Goal: Transaction & Acquisition: Purchase product/service

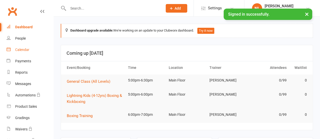
click at [18, 50] on div "Calendar" at bounding box center [22, 50] width 14 height 4
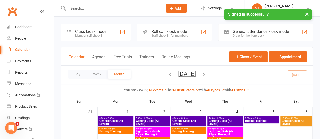
click at [84, 36] on div "Member self check-in" at bounding box center [90, 36] width 31 height 4
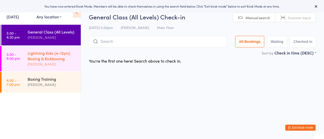
click at [31, 56] on div "Lightning Kids (4-12yrs) Boxing & Kickboxing" at bounding box center [52, 55] width 49 height 11
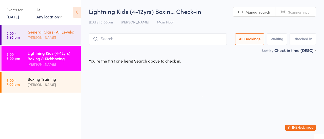
click at [58, 41] on div "General Class (All Levels) [PERSON_NAME]" at bounding box center [54, 35] width 53 height 20
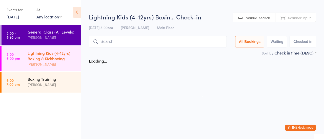
click at [42, 63] on div "[PERSON_NAME]" at bounding box center [52, 65] width 49 height 6
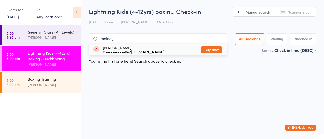
type input "melody"
click at [214, 50] on button "Buy now" at bounding box center [212, 49] width 20 height 7
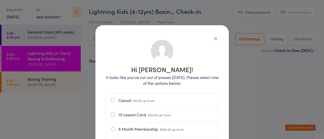
click at [142, 104] on label "Casual $15.00 up-front" at bounding box center [162, 101] width 103 height 14
click at [0, 0] on input "Casual $15.00 up-front" at bounding box center [0, 0] width 0 height 0
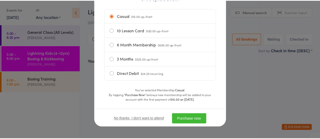
scroll to position [86, 0]
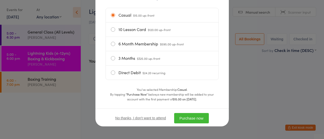
click at [187, 119] on button "Purchase now" at bounding box center [191, 118] width 35 height 10
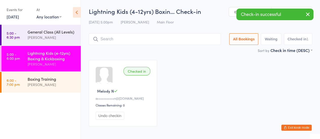
click at [125, 36] on input "search" at bounding box center [155, 39] width 132 height 12
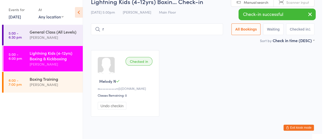
scroll to position [12, 0]
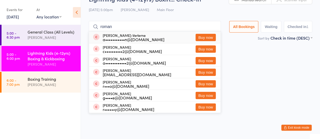
type input "roman"
click at [208, 36] on button "Buy now" at bounding box center [206, 37] width 20 height 7
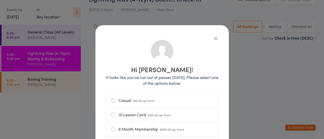
click at [147, 100] on span "$15.00 up-front" at bounding box center [143, 101] width 21 height 4
click at [0, 0] on input "Casual $15.00 up-front" at bounding box center [0, 0] width 0 height 0
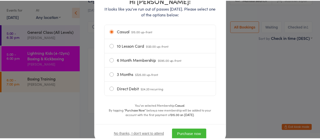
scroll to position [69, 0]
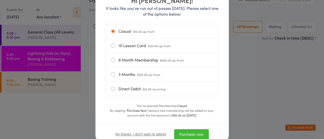
click at [183, 135] on button "Purchase now" at bounding box center [191, 135] width 35 height 10
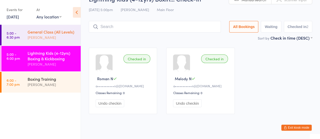
click at [44, 37] on div "[PERSON_NAME]" at bounding box center [52, 38] width 49 height 6
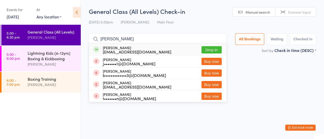
type input "julian ferguson"
click at [206, 51] on button "Drop in" at bounding box center [212, 49] width 20 height 7
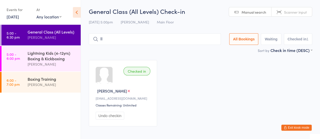
type input "l"
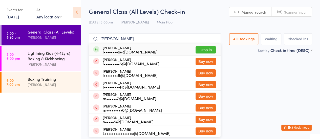
type input "liam mcnamara"
click at [202, 53] on button "Drop in" at bounding box center [206, 49] width 20 height 7
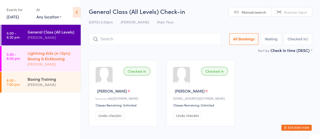
click at [35, 67] on div "Lightning Kids (4-12yrs) Boxing & Kickboxing Nick Lundh" at bounding box center [54, 59] width 53 height 26
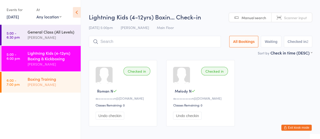
click at [37, 88] on div "Boxing Training Nick Lundh" at bounding box center [54, 82] width 53 height 20
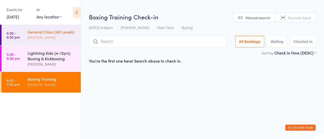
click at [51, 36] on div "[PERSON_NAME]" at bounding box center [52, 38] width 49 height 6
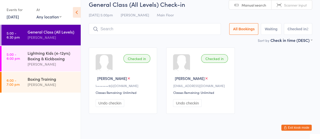
scroll to position [8, 0]
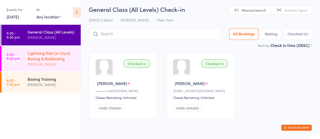
click at [61, 55] on div "Lightning Kids (4-12yrs) Boxing & Kickboxing" at bounding box center [52, 55] width 49 height 11
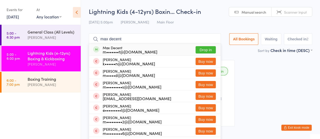
type input "max decent"
click at [203, 46] on button "Drop in" at bounding box center [206, 49] width 20 height 7
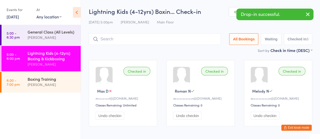
click at [46, 25] on div "General Class (All Levels) Nick Lundh" at bounding box center [54, 35] width 53 height 20
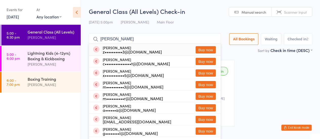
type input "xavier chippen"
click at [199, 50] on button "Buy now" at bounding box center [206, 49] width 20 height 7
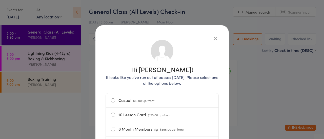
click at [151, 104] on label "Casual $15.00 up-front" at bounding box center [162, 101] width 103 height 14
click at [0, 0] on input "Casual $15.00 up-front" at bounding box center [0, 0] width 0 height 0
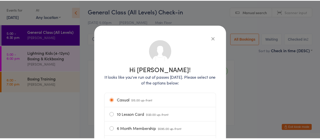
scroll to position [86, 0]
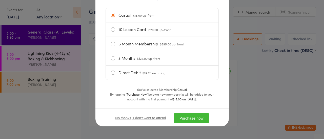
click at [184, 117] on button "Purchase now" at bounding box center [191, 118] width 35 height 10
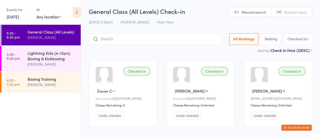
click at [103, 38] on input "search" at bounding box center [155, 39] width 132 height 12
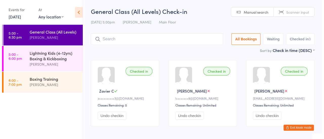
scroll to position [10, 0]
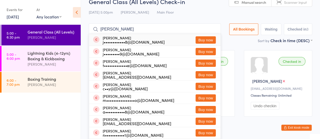
type input "jake mitchell"
click at [206, 38] on button "Buy now" at bounding box center [206, 39] width 20 height 7
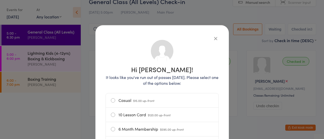
click at [144, 96] on label "Casual $15.00 up-front" at bounding box center [162, 101] width 103 height 14
click at [0, 0] on input "Casual $15.00 up-front" at bounding box center [0, 0] width 0 height 0
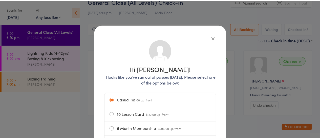
scroll to position [86, 0]
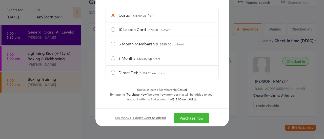
click at [188, 116] on button "Purchase now" at bounding box center [191, 118] width 35 height 10
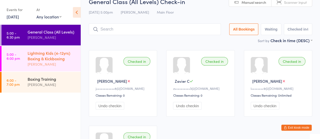
click at [42, 58] on div "Lightning Kids (4-12yrs) Boxing & Kickboxing" at bounding box center [52, 55] width 49 height 11
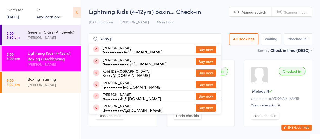
type input "koby p"
click at [203, 62] on button "Buy now" at bounding box center [206, 61] width 20 height 7
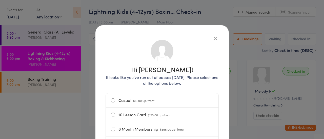
click at [129, 102] on label "Casual $15.00 up-front" at bounding box center [162, 101] width 103 height 14
click at [0, 0] on input "Casual $15.00 up-front" at bounding box center [0, 0] width 0 height 0
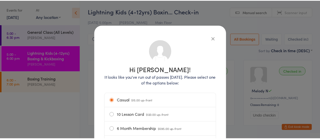
scroll to position [86, 0]
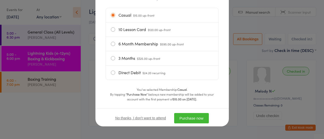
click at [191, 114] on button "Purchase now" at bounding box center [191, 118] width 35 height 10
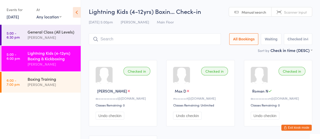
click at [140, 35] on input "search" at bounding box center [155, 39] width 132 height 12
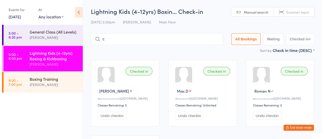
scroll to position [3, 0]
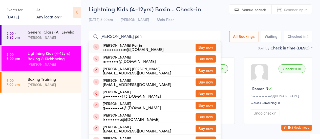
type input "cooper pen"
click at [199, 47] on button "Buy now" at bounding box center [206, 47] width 20 height 7
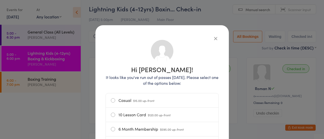
click at [136, 96] on label "Casual $15.00 up-front" at bounding box center [162, 101] width 103 height 14
click at [0, 0] on input "Casual $15.00 up-front" at bounding box center [0, 0] width 0 height 0
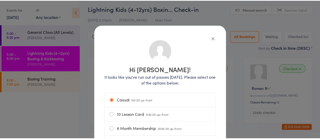
scroll to position [86, 0]
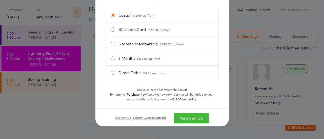
click at [179, 118] on button "Purchase now" at bounding box center [191, 118] width 35 height 10
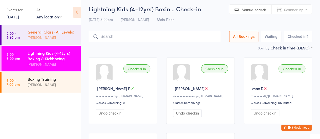
click at [52, 43] on div "General Class (All Levels) Nick Lundh" at bounding box center [54, 35] width 53 height 20
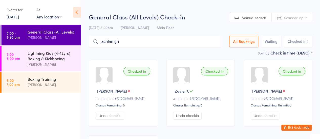
type input "lachlan grigg"
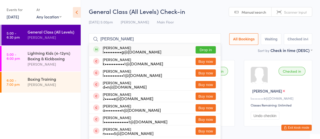
click at [201, 52] on button "Drop in" at bounding box center [206, 49] width 20 height 7
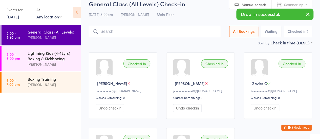
scroll to position [5, 0]
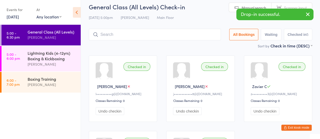
click at [302, 128] on button "Exit kiosk mode" at bounding box center [297, 128] width 30 height 6
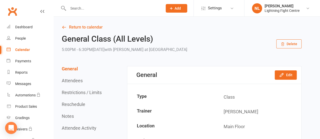
click at [98, 9] on input "text" at bounding box center [113, 8] width 93 height 7
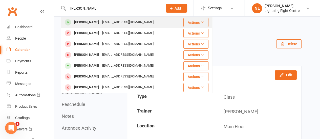
type input "[PERSON_NAME]"
click at [92, 24] on div "Lachlan Grigg" at bounding box center [87, 22] width 28 height 7
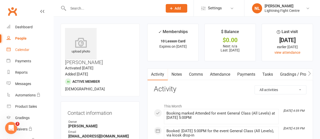
click at [18, 51] on div "Calendar" at bounding box center [22, 50] width 14 height 4
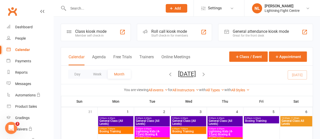
click at [90, 34] on div "Member self check-in" at bounding box center [90, 36] width 31 height 4
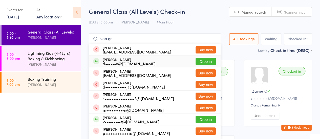
type input "van gr"
click at [201, 61] on button "Drop in" at bounding box center [206, 61] width 20 height 7
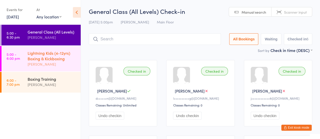
click at [43, 55] on div "Lightning Kids (4-12yrs) Boxing & Kickboxing" at bounding box center [52, 55] width 49 height 11
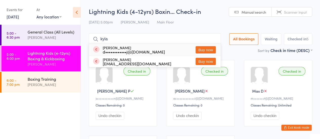
type input "kyla"
click at [208, 51] on button "Buy now" at bounding box center [206, 49] width 20 height 7
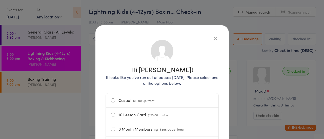
click at [129, 100] on label "Casual $15.00 up-front" at bounding box center [162, 101] width 103 height 14
click at [0, 0] on input "Casual $15.00 up-front" at bounding box center [0, 0] width 0 height 0
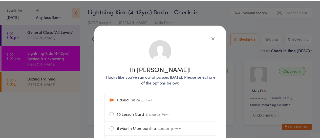
scroll to position [86, 0]
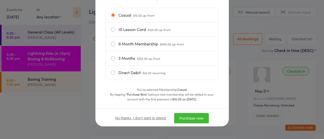
click at [186, 119] on button "Purchase now" at bounding box center [191, 118] width 35 height 10
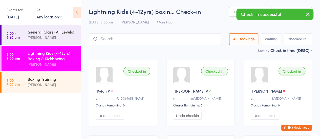
click at [118, 40] on input "search" at bounding box center [155, 39] width 132 height 12
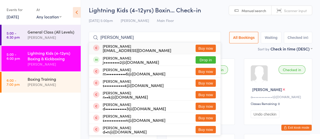
type input "degan"
click at [209, 49] on button "Buy now" at bounding box center [206, 48] width 20 height 7
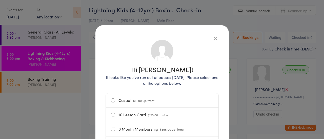
click at [213, 39] on icon "button" at bounding box center [216, 39] width 6 height 6
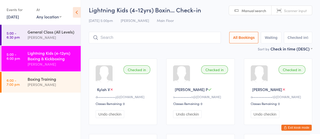
click at [118, 40] on input "search" at bounding box center [155, 38] width 132 height 12
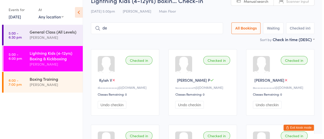
scroll to position [13, 0]
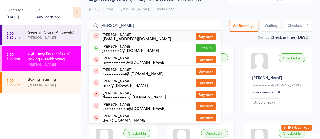
type input "degan"
click at [197, 37] on button "Buy now" at bounding box center [206, 36] width 20 height 7
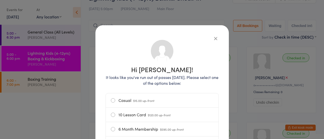
click at [150, 107] on label "Casual $15.00 up-front" at bounding box center [162, 101] width 103 height 14
click at [0, 0] on input "Casual $15.00 up-front" at bounding box center [0, 0] width 0 height 0
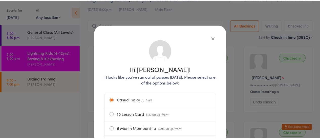
scroll to position [86, 0]
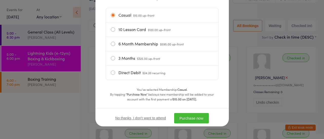
click at [192, 116] on button "Purchase now" at bounding box center [191, 118] width 35 height 10
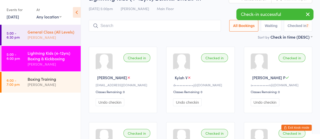
click at [35, 38] on div "[PERSON_NAME]" at bounding box center [52, 38] width 49 height 6
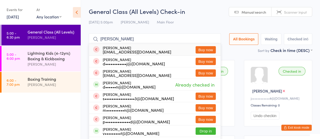
type input "kim van gra"
click at [207, 49] on button "Buy now" at bounding box center [206, 49] width 20 height 7
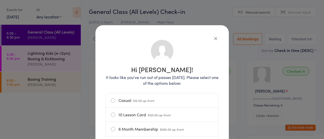
click at [157, 99] on label "Casual $15.00 up-front" at bounding box center [162, 101] width 103 height 14
click at [0, 0] on input "Casual $15.00 up-front" at bounding box center [0, 0] width 0 height 0
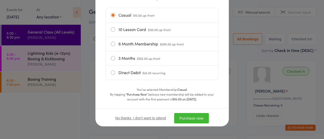
click at [188, 116] on button "Purchase now" at bounding box center [191, 118] width 35 height 10
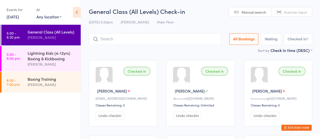
click at [111, 39] on input "search" at bounding box center [155, 39] width 132 height 12
click at [1, 93] on div at bounding box center [1, 82] width 2 height 21
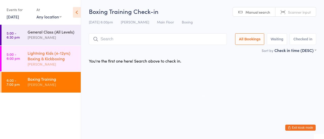
click at [43, 59] on div "Lightning Kids (4-12yrs) Boxing & Kickboxing" at bounding box center [52, 55] width 49 height 11
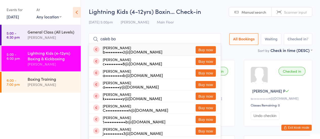
type input "caleb bo"
click at [204, 62] on button "Buy now" at bounding box center [206, 61] width 20 height 7
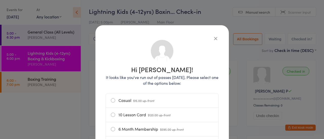
click at [155, 98] on label "Casual $15.00 up-front" at bounding box center [162, 101] width 103 height 14
click at [0, 0] on input "Casual $15.00 up-front" at bounding box center [0, 0] width 0 height 0
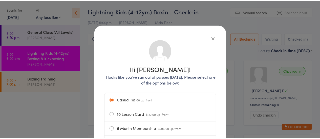
scroll to position [86, 0]
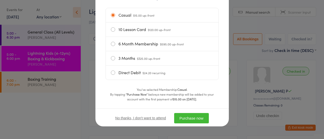
click at [184, 116] on button "Purchase now" at bounding box center [191, 118] width 35 height 10
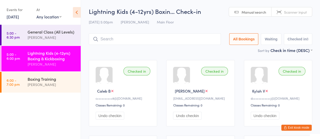
click at [108, 41] on input "search" at bounding box center [155, 39] width 132 height 12
type input "l"
click at [59, 33] on div "General Class (All Levels)" at bounding box center [52, 32] width 49 height 6
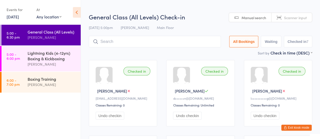
click at [123, 42] on input "search" at bounding box center [155, 42] width 132 height 12
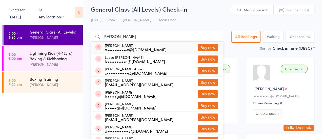
scroll to position [2, 0]
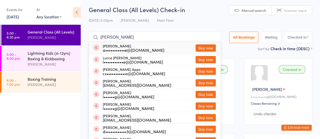
type input "luca varone"
click at [202, 48] on button "Buy now" at bounding box center [206, 48] width 20 height 7
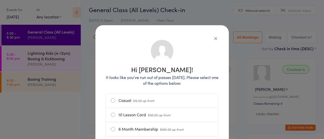
click at [124, 101] on label "Casual $15.00 up-front" at bounding box center [162, 101] width 103 height 14
click at [0, 0] on input "Casual $15.00 up-front" at bounding box center [0, 0] width 0 height 0
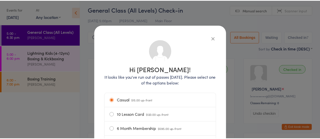
scroll to position [86, 0]
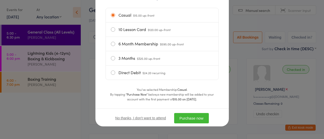
click at [185, 119] on button "Purchase now" at bounding box center [191, 118] width 35 height 10
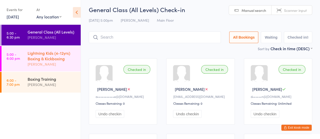
click at [45, 66] on div "[PERSON_NAME]" at bounding box center [52, 65] width 49 height 6
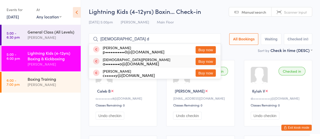
type input "jude d"
click at [203, 61] on button "Buy now" at bounding box center [206, 61] width 20 height 7
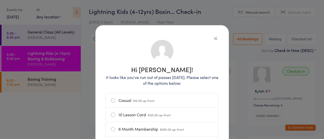
click at [136, 98] on label "Casual $15.00 up-front" at bounding box center [162, 101] width 103 height 14
click at [0, 0] on input "Casual $15.00 up-front" at bounding box center [0, 0] width 0 height 0
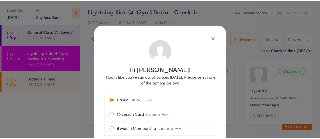
scroll to position [86, 0]
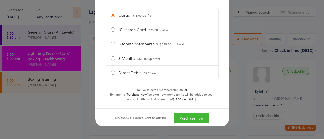
click at [186, 120] on button "Purchase now" at bounding box center [191, 118] width 35 height 10
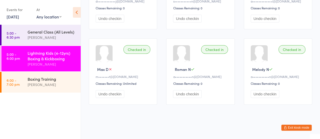
scroll to position [173, 0]
click at [290, 129] on button "Exit kiosk mode" at bounding box center [297, 128] width 30 height 6
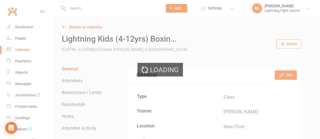
click at [18, 50] on div "Loading" at bounding box center [160, 69] width 320 height 139
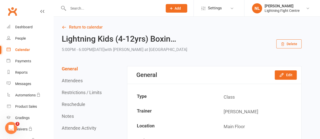
click at [18, 50] on div "Calendar" at bounding box center [22, 50] width 15 height 4
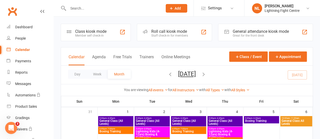
click at [146, 41] on div "Roll call kiosk mode Staff check-in for members" at bounding box center [174, 32] width 75 height 17
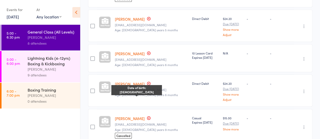
scroll to position [107, 0]
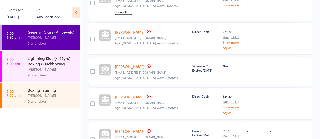
click at [45, 57] on div "Lightning Kids (4-12yrs) Boxing & Kickboxing" at bounding box center [52, 60] width 48 height 11
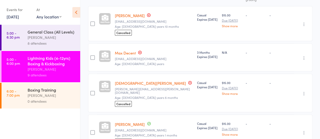
scroll to position [96, 0]
click at [93, 56] on div at bounding box center [92, 58] width 5 height 5
click at [91, 56] on input "checkbox" at bounding box center [91, 56] width 0 height 0
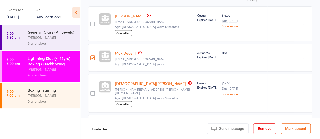
click at [267, 131] on button "Remove" at bounding box center [264, 129] width 23 height 11
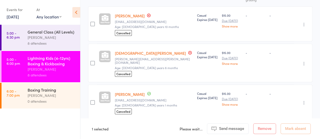
scroll to position [0, 0]
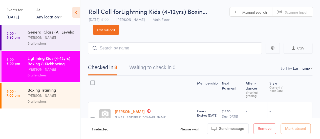
click at [94, 31] on link "Exit roll call" at bounding box center [106, 30] width 26 height 10
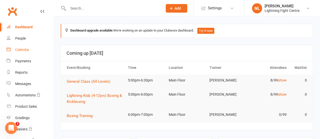
click at [21, 52] on div "Calendar" at bounding box center [22, 50] width 14 height 4
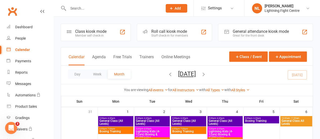
click at [95, 32] on div "Class kiosk mode" at bounding box center [90, 31] width 31 height 5
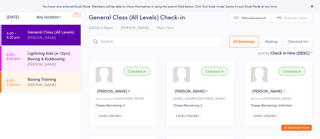
click at [116, 44] on input "search" at bounding box center [155, 42] width 132 height 12
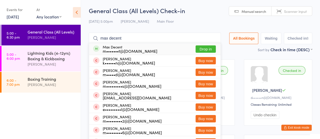
type input "max decent"
click at [206, 50] on button "Drop in" at bounding box center [206, 49] width 20 height 7
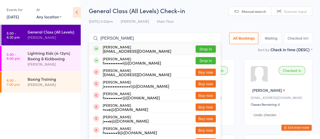
type input "[PERSON_NAME]"
click at [206, 49] on button "Drop in" at bounding box center [206, 49] width 20 height 7
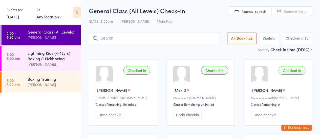
scroll to position [0, 0]
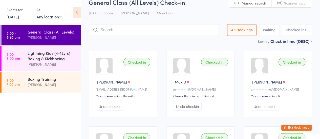
click at [248, 55] on div "Checked in [PERSON_NAME] V a•••••••••••e@[DOMAIN_NAME] Classes Remaining: 0 Und…" at bounding box center [278, 84] width 68 height 67
click at [116, 29] on input "search" at bounding box center [154, 30] width 130 height 12
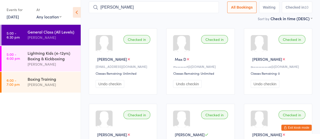
scroll to position [0, 0]
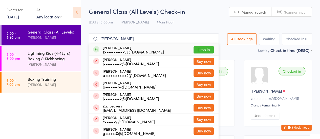
type input "[PERSON_NAME]"
click at [202, 51] on button "Drop in" at bounding box center [204, 49] width 20 height 7
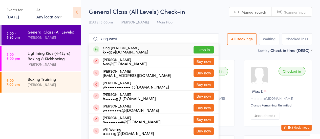
type input "king west"
click at [199, 49] on button "Drop in" at bounding box center [204, 49] width 20 height 7
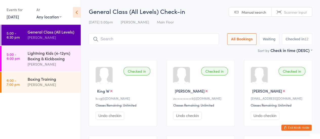
click at [286, 126] on button "Exit kiosk mode" at bounding box center [297, 128] width 30 height 6
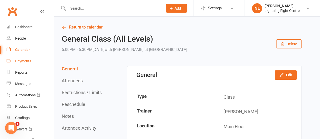
click at [26, 59] on link "Payments" at bounding box center [30, 61] width 47 height 11
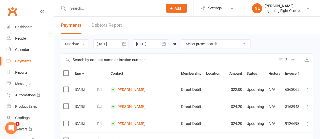
click at [114, 42] on div at bounding box center [110, 43] width 35 height 9
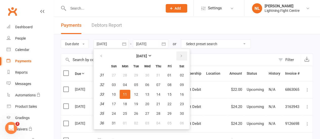
click at [181, 52] on button "button" at bounding box center [181, 56] width 11 height 9
click at [157, 83] on span "11" at bounding box center [158, 85] width 4 height 4
type input "11 Sep 2025"
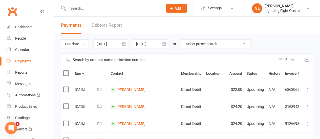
click at [150, 44] on div at bounding box center [150, 43] width 35 height 9
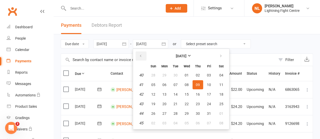
click at [141, 59] on button "button" at bounding box center [141, 56] width 11 height 9
click at [202, 85] on button "11" at bounding box center [198, 85] width 11 height 9
type input "11 Sep 2025"
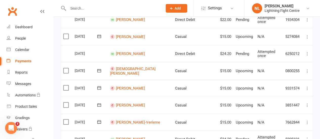
scroll to position [88, 0]
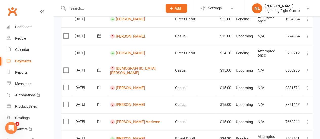
click at [64, 87] on label at bounding box center [66, 87] width 7 height 5
click at [64, 85] on input "checkbox" at bounding box center [64, 85] width 3 height 0
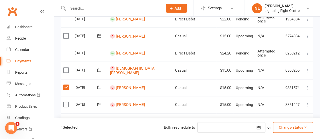
click at [303, 126] on button "Change status" at bounding box center [293, 128] width 40 height 11
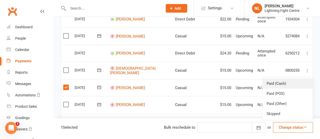
click at [276, 85] on link "Paid (Cash)" at bounding box center [288, 84] width 50 height 10
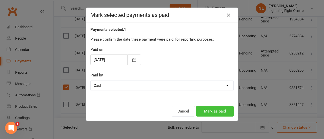
click at [213, 109] on button "Mark as paid" at bounding box center [214, 111] width 37 height 11
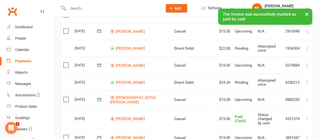
scroll to position [56, 0]
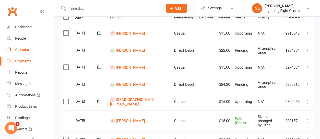
click at [19, 49] on div "Calendar" at bounding box center [22, 50] width 14 height 4
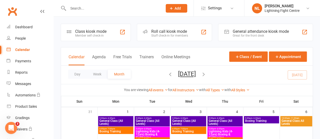
click at [85, 33] on div "Class kiosk mode" at bounding box center [90, 31] width 31 height 5
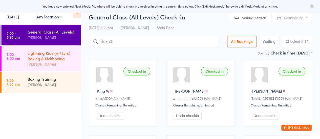
click at [35, 58] on div "Lightning Kids (4-12yrs) Boxing & Kickboxing" at bounding box center [52, 55] width 49 height 11
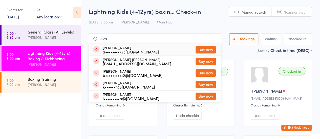
type input "eva"
click at [209, 48] on button "Buy now" at bounding box center [206, 49] width 20 height 7
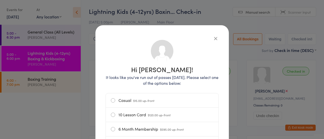
click at [130, 99] on label "Casual $15.00 up-front" at bounding box center [162, 101] width 103 height 14
click at [0, 0] on input "Casual $15.00 up-front" at bounding box center [0, 0] width 0 height 0
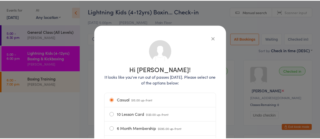
scroll to position [86, 0]
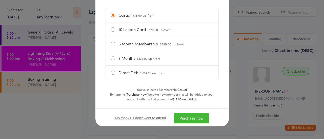
click at [202, 119] on button "Purchase now" at bounding box center [191, 118] width 35 height 10
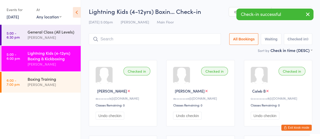
click at [116, 40] on input "search" at bounding box center [155, 39] width 132 height 12
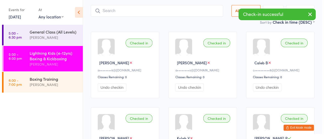
scroll to position [34, 0]
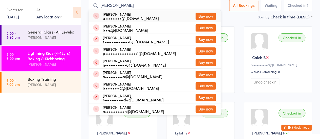
click at [163, 6] on input "natalie" at bounding box center [155, 6] width 132 height 12
type input "natalie knezek"
click at [204, 15] on button "Buy now" at bounding box center [206, 16] width 20 height 7
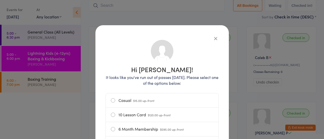
click at [112, 98] on label "Casual $15.00 up-front" at bounding box center [162, 101] width 103 height 14
click at [0, 0] on input "Casual $15.00 up-front" at bounding box center [0, 0] width 0 height 0
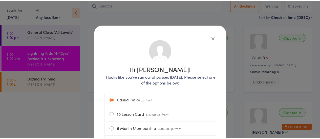
scroll to position [86, 0]
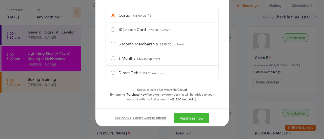
click at [185, 117] on button "Purchase now" at bounding box center [191, 118] width 35 height 10
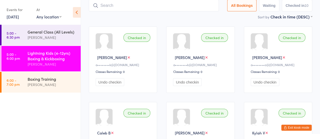
click at [292, 130] on button "Exit kiosk mode" at bounding box center [297, 128] width 30 height 6
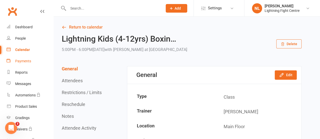
click at [22, 65] on link "Payments" at bounding box center [30, 61] width 47 height 11
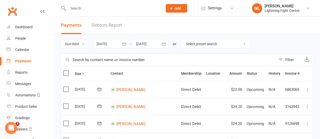
click at [115, 41] on div at bounding box center [110, 43] width 35 height 9
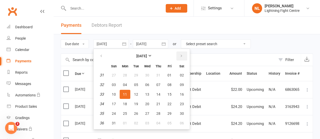
click at [183, 56] on icon "button" at bounding box center [182, 56] width 4 height 4
click at [162, 84] on button "11" at bounding box center [158, 85] width 11 height 9
type input "11 Sep 2025"
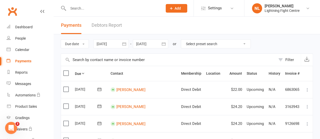
click at [151, 46] on div at bounding box center [150, 43] width 35 height 9
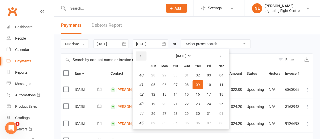
click at [137, 57] on button "button" at bounding box center [141, 56] width 11 height 9
click at [201, 87] on button "11" at bounding box center [198, 85] width 11 height 9
type input "11 Sep 2025"
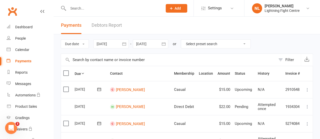
click at [67, 89] on label at bounding box center [66, 89] width 7 height 5
click at [67, 87] on input "checkbox" at bounding box center [64, 87] width 3 height 0
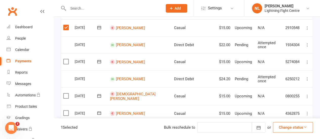
scroll to position [62, 0]
click at [66, 61] on label at bounding box center [66, 61] width 7 height 5
click at [66, 59] on input "checkbox" at bounding box center [64, 59] width 3 height 0
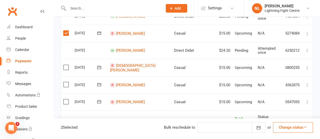
click at [67, 68] on label at bounding box center [66, 67] width 7 height 5
click at [67, 65] on input "checkbox" at bounding box center [64, 65] width 3 height 0
click at [65, 84] on label at bounding box center [66, 84] width 7 height 5
click at [65, 82] on input "checkbox" at bounding box center [64, 82] width 3 height 0
click at [68, 101] on label at bounding box center [66, 101] width 7 height 5
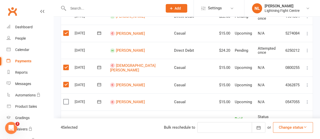
click at [67, 99] on input "checkbox" at bounding box center [64, 99] width 3 height 0
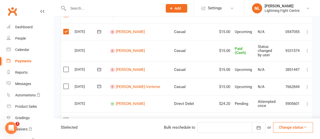
scroll to position [161, 0]
click at [64, 68] on label at bounding box center [66, 70] width 7 height 5
click at [64, 68] on input "checkbox" at bounding box center [64, 68] width 3 height 0
click at [66, 85] on label at bounding box center [66, 87] width 7 height 5
click at [66, 85] on input "checkbox" at bounding box center [64, 85] width 3 height 0
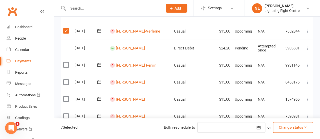
scroll to position [216, 0]
click at [66, 63] on label at bounding box center [66, 65] width 7 height 5
click at [66, 63] on input "checkbox" at bounding box center [64, 63] width 3 height 0
click at [66, 80] on label at bounding box center [66, 82] width 7 height 5
click at [66, 80] on input "checkbox" at bounding box center [64, 80] width 3 height 0
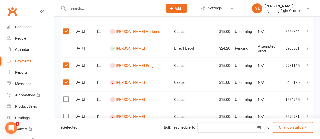
click at [68, 97] on label at bounding box center [66, 99] width 7 height 5
click at [67, 97] on input "checkbox" at bounding box center [64, 97] width 3 height 0
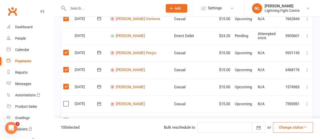
click at [67, 102] on label at bounding box center [66, 104] width 7 height 5
click at [67, 102] on input "checkbox" at bounding box center [64, 102] width 3 height 0
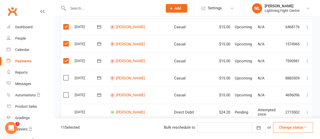
click at [65, 75] on label at bounding box center [66, 77] width 7 height 5
click at [65, 75] on input "checkbox" at bounding box center [64, 75] width 3 height 0
click at [67, 93] on label at bounding box center [66, 95] width 7 height 5
click at [67, 93] on input "checkbox" at bounding box center [64, 93] width 3 height 0
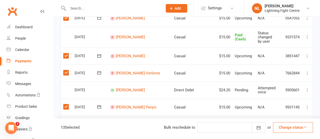
scroll to position [144, 0]
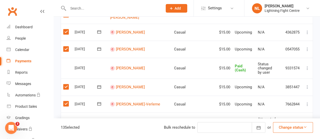
click at [289, 132] on button "Change status" at bounding box center [293, 128] width 40 height 11
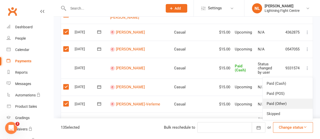
click at [278, 102] on link "Paid (Other)" at bounding box center [288, 104] width 50 height 10
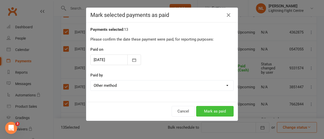
click at [211, 108] on button "Mark as paid" at bounding box center [214, 111] width 37 height 11
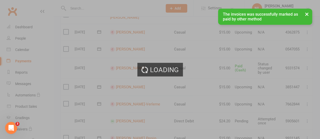
scroll to position [142, 0]
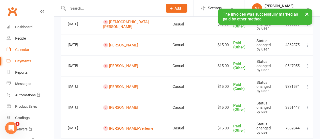
click at [26, 49] on div "Calendar" at bounding box center [22, 50] width 14 height 4
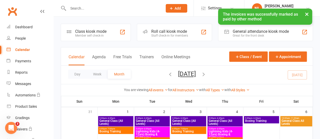
click at [84, 35] on div "Member self check-in" at bounding box center [90, 36] width 31 height 4
